Goal: Task Accomplishment & Management: Manage account settings

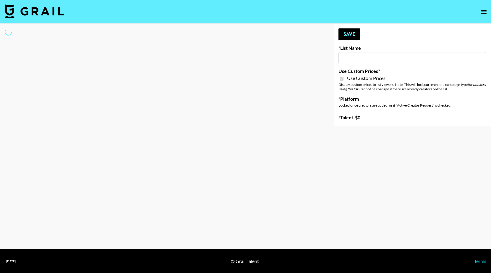
type input "Nurture Life"
checkbox input "true"
select select "Brand"
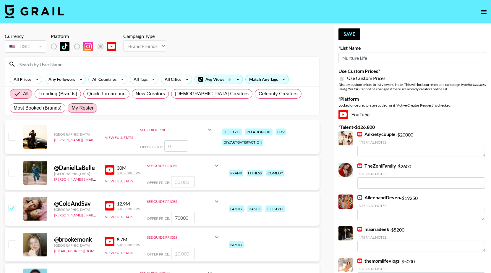
click at [90, 109] on span "My Roster" at bounding box center [83, 107] width 22 height 7
click at [72, 108] on input "My Roster" at bounding box center [72, 108] width 0 height 0
radio input "true"
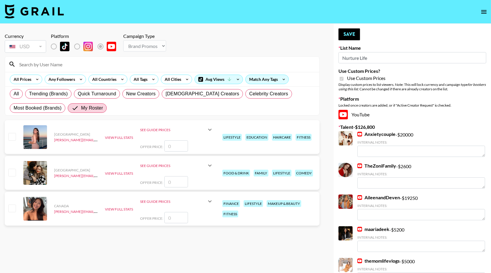
click at [9, 176] on input "checkbox" at bounding box center [11, 172] width 7 height 7
click at [11, 175] on input "checkbox" at bounding box center [11, 172] width 7 height 7
checkbox input "false"
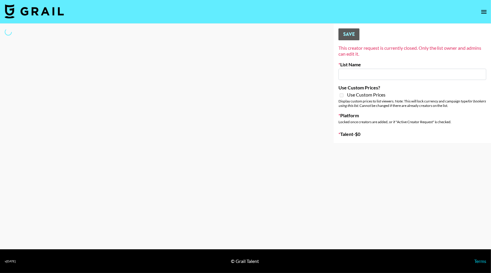
type input "Primal Harvest (21st Aug)"
select select "Song"
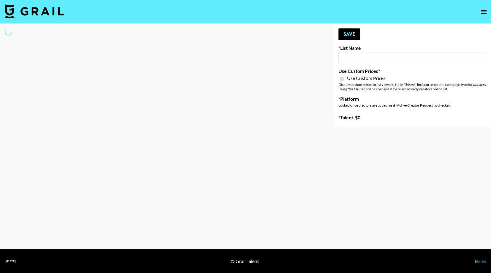
type input "Milan Laser"
checkbox input "true"
select select "Brand"
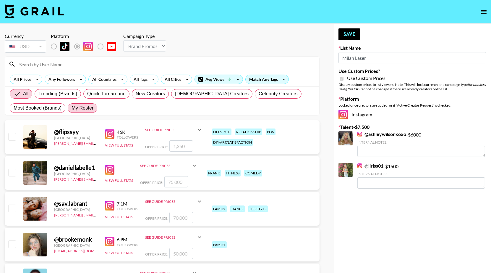
click at [90, 107] on span "My Roster" at bounding box center [83, 107] width 22 height 7
click at [72, 108] on input "My Roster" at bounding box center [72, 108] width 0 height 0
radio input "true"
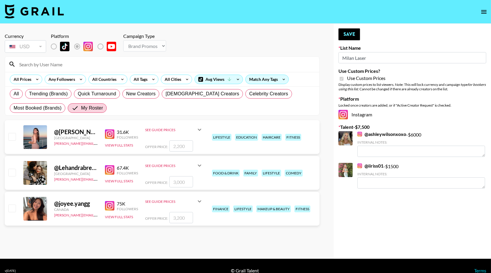
click at [12, 137] on input "checkbox" at bounding box center [11, 136] width 7 height 7
checkbox input "true"
type input "2200"
click at [12, 175] on input "checkbox" at bounding box center [11, 172] width 7 height 7
checkbox input "true"
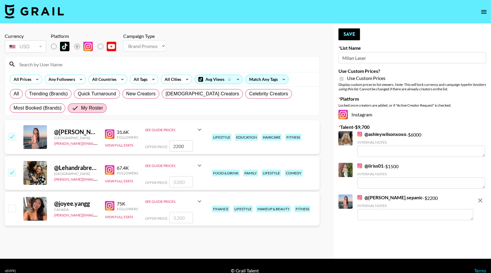
type input "3000"
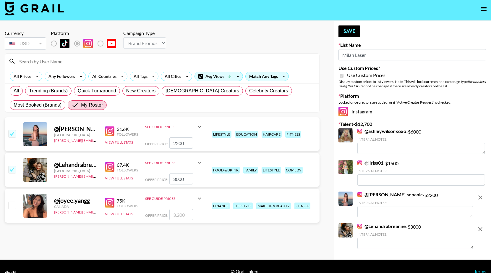
scroll to position [4, 0]
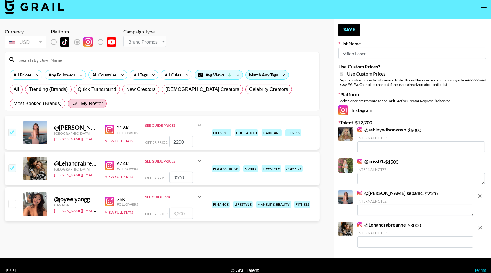
click at [177, 142] on input "2200" at bounding box center [182, 141] width 24 height 11
type input "2000"
checkbox input "false"
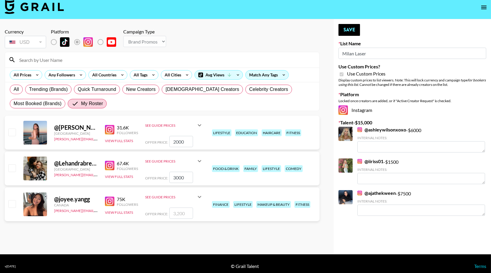
type input "2000"
click at [10, 168] on input "checkbox" at bounding box center [11, 167] width 7 height 7
checkbox input "true"
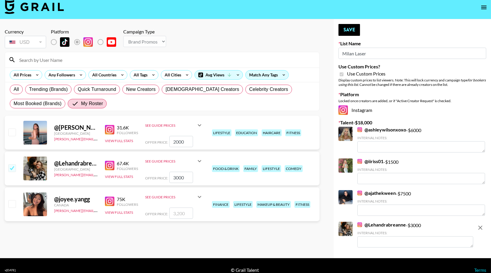
click at [12, 133] on input "checkbox" at bounding box center [11, 131] width 7 height 7
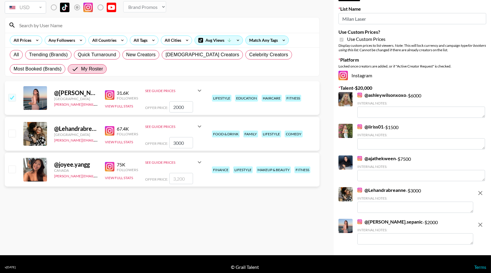
checkbox input "false"
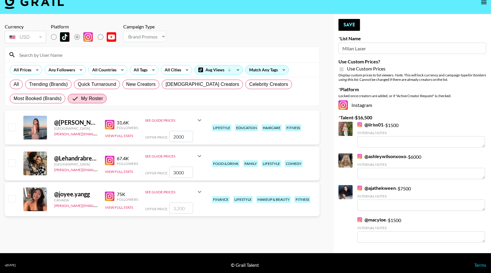
scroll to position [9, 0]
click at [8, 164] on input "checkbox" at bounding box center [11, 162] width 7 height 7
checkbox input "true"
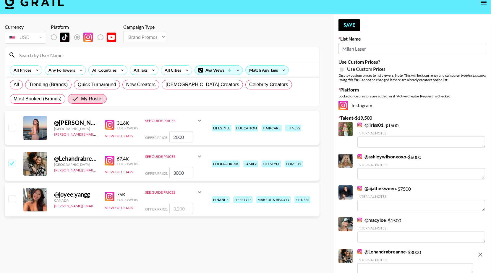
click at [12, 131] on input "checkbox" at bounding box center [11, 127] width 7 height 7
checkbox input "true"
click at [352, 27] on button "Save" at bounding box center [350, 25] width 22 height 12
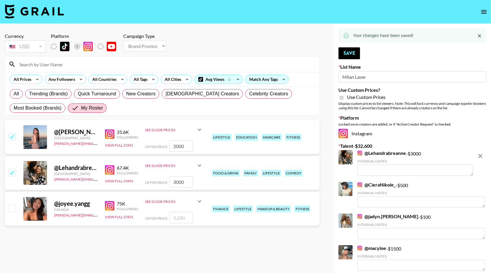
scroll to position [0, 0]
